Goal: Find specific page/section: Find specific page/section

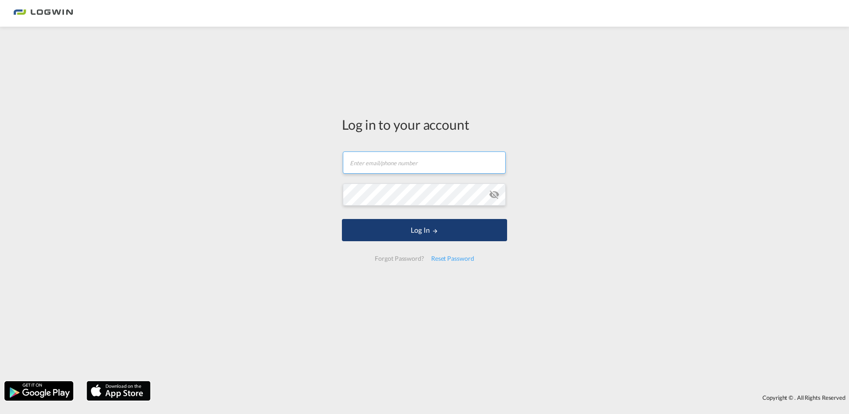
type input "[PERSON_NAME][EMAIL_ADDRESS][PERSON_NAME][DOMAIN_NAME]"
click at [424, 235] on button "Log In" at bounding box center [424, 230] width 165 height 22
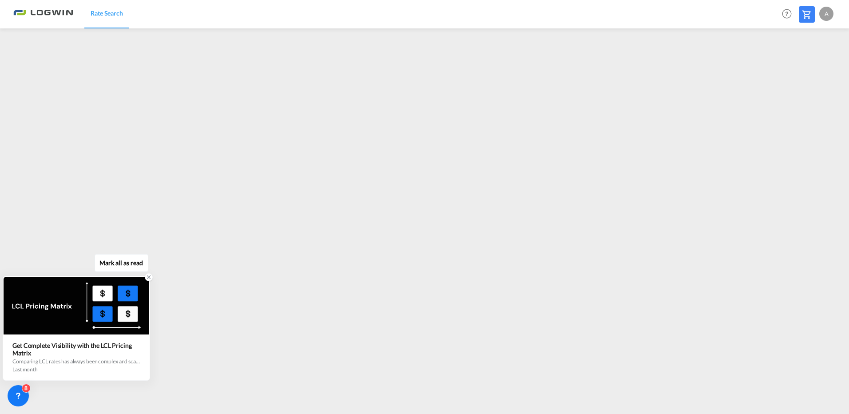
click at [147, 278] on icon at bounding box center [149, 277] width 6 height 6
